Goal: Information Seeking & Learning: Check status

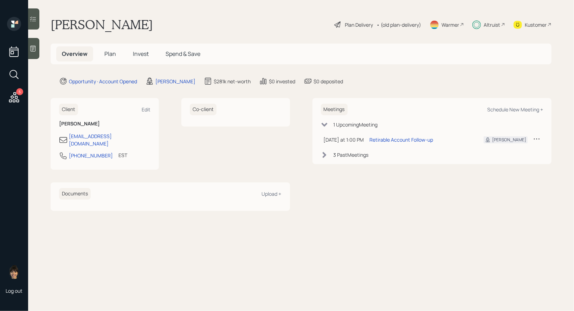
click at [136, 56] on span "Invest" at bounding box center [141, 54] width 16 height 8
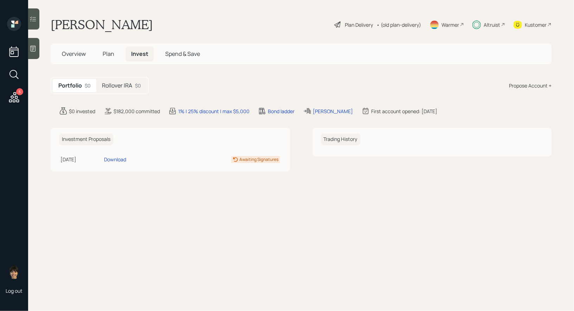
click at [121, 87] on h5 "Rollover IRA" at bounding box center [117, 85] width 30 height 7
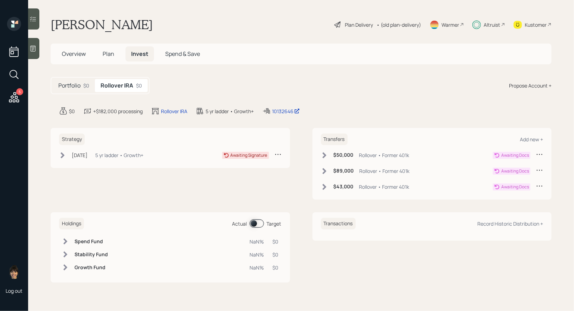
click at [75, 51] on span "Overview" at bounding box center [74, 54] width 24 height 8
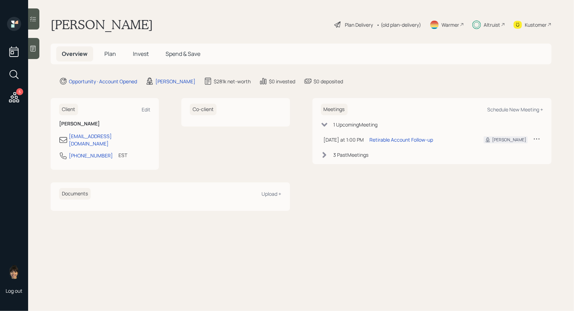
click at [141, 53] on span "Invest" at bounding box center [141, 54] width 16 height 8
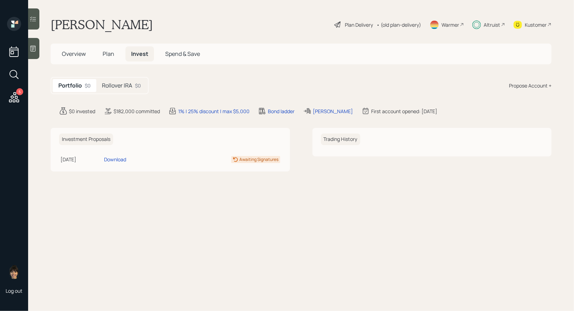
click at [109, 51] on span "Plan" at bounding box center [109, 54] width 12 height 8
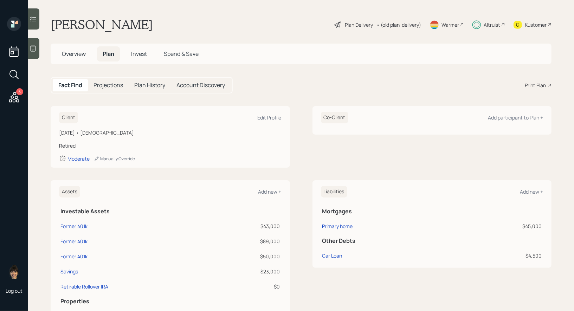
click at [67, 55] on span "Overview" at bounding box center [74, 54] width 24 height 8
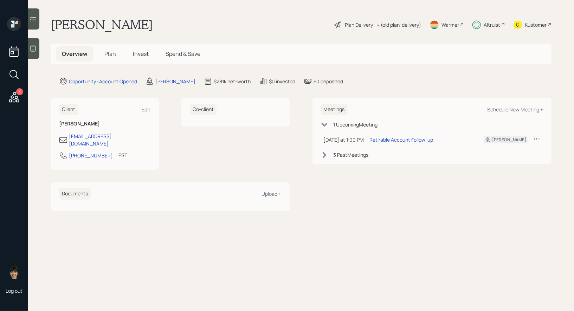
click at [146, 52] on span "Invest" at bounding box center [141, 54] width 16 height 8
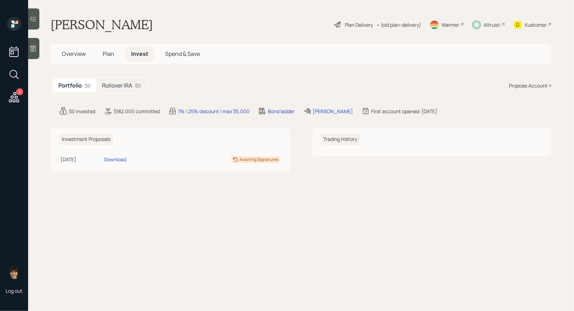
click at [123, 86] on h5 "Rollover IRA" at bounding box center [117, 85] width 30 height 7
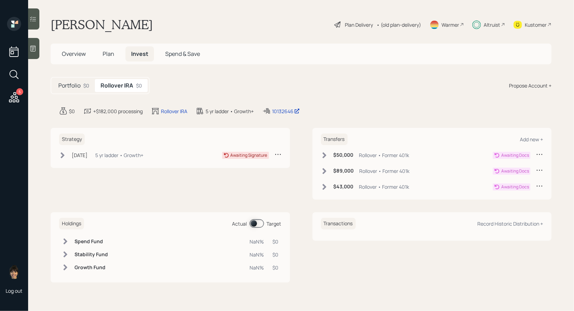
click at [62, 152] on icon at bounding box center [63, 155] width 4 height 6
